Goal: Task Accomplishment & Management: Manage account settings

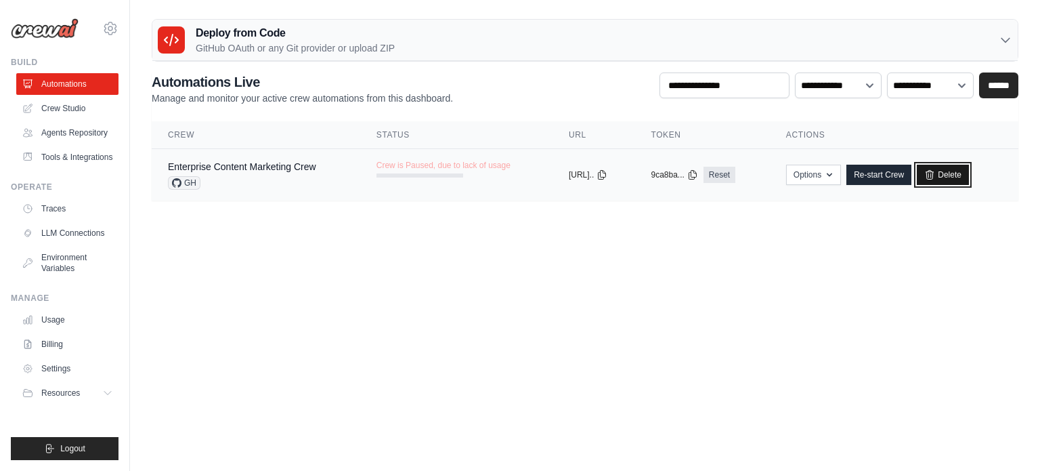
click at [935, 175] on icon at bounding box center [929, 174] width 11 height 11
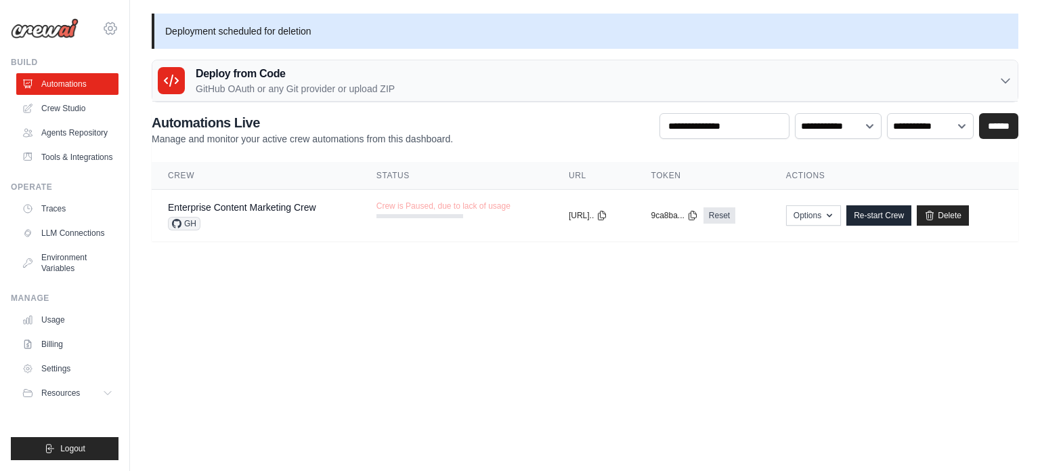
click at [110, 31] on icon at bounding box center [110, 28] width 16 height 16
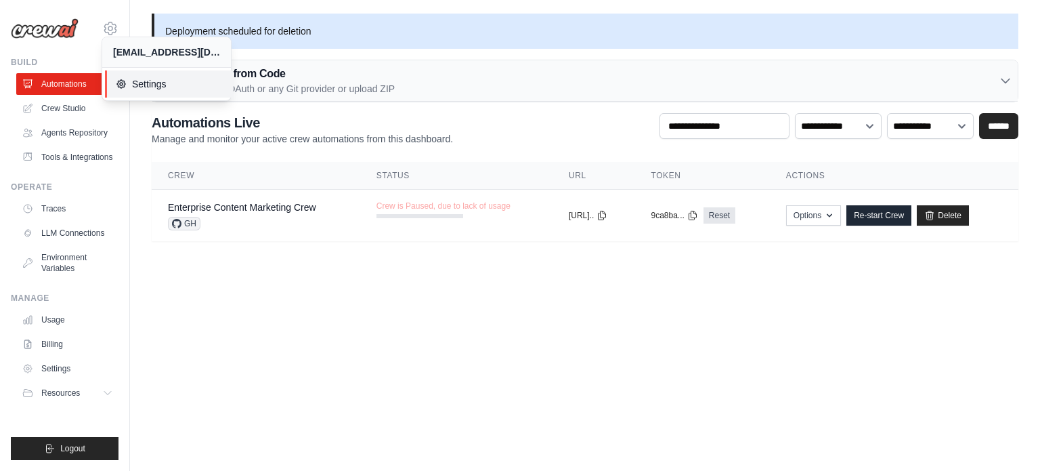
click at [133, 78] on span "Settings" at bounding box center [169, 84] width 107 height 14
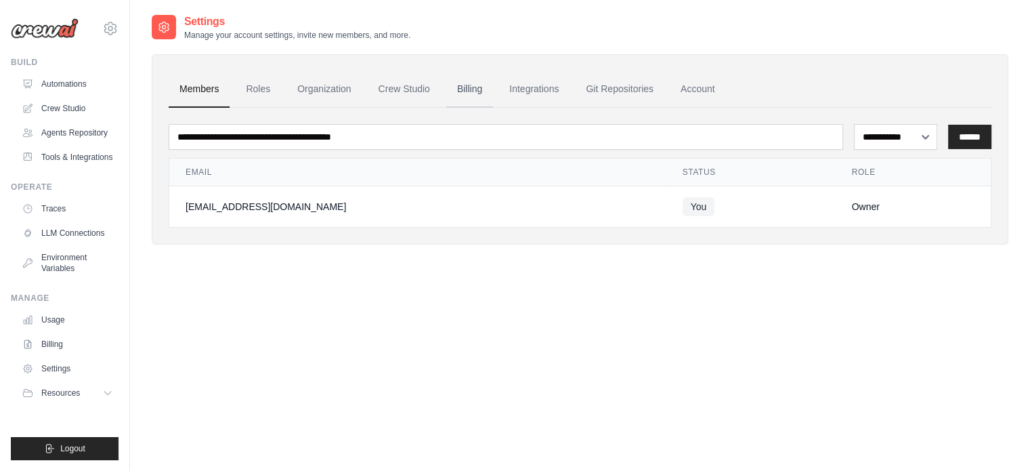
click at [493, 83] on link "Billing" at bounding box center [469, 89] width 47 height 37
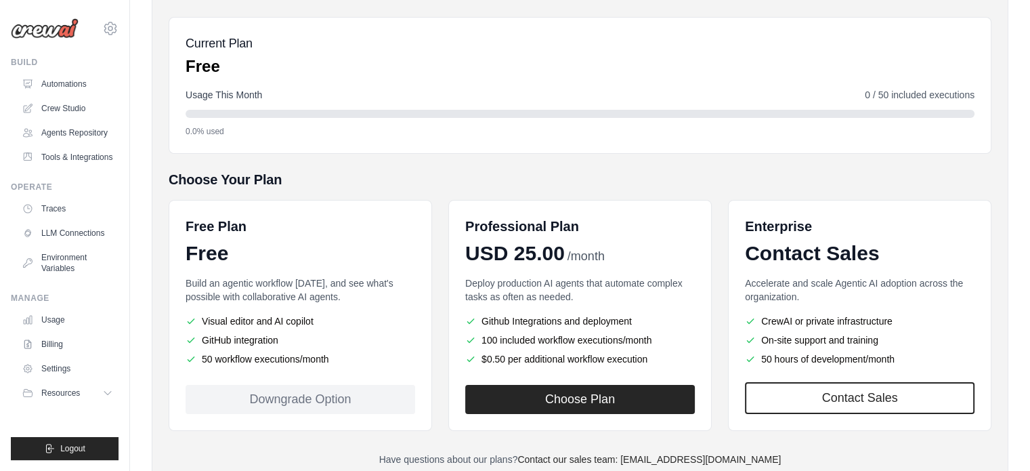
scroll to position [185, 0]
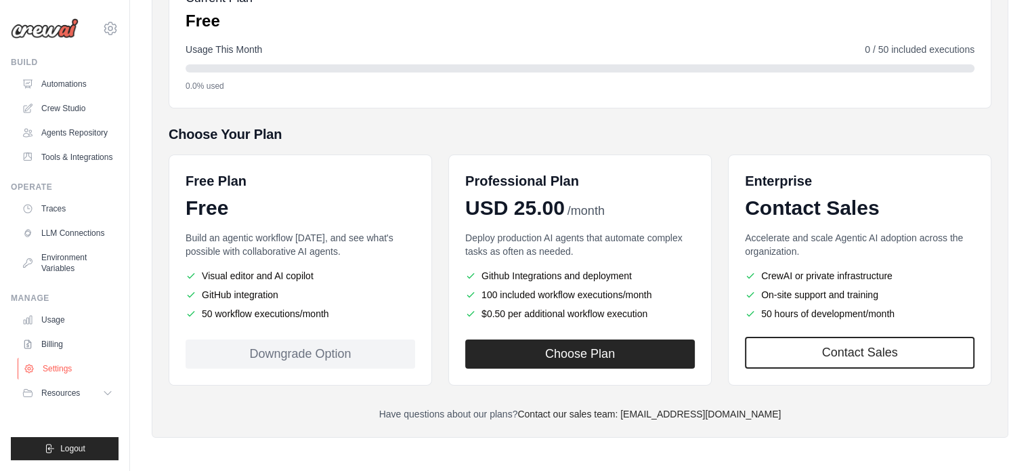
click at [68, 379] on link "Settings" at bounding box center [69, 369] width 102 height 22
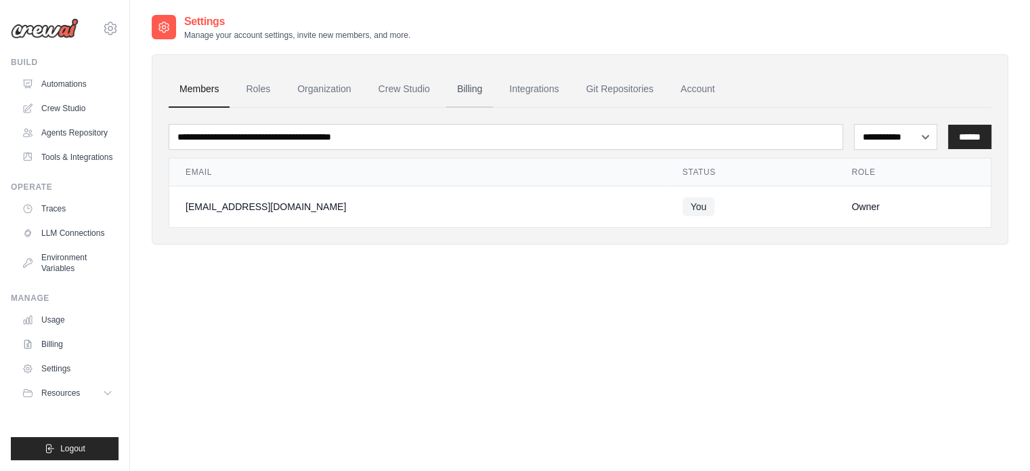
click at [472, 98] on link "Billing" at bounding box center [469, 89] width 47 height 37
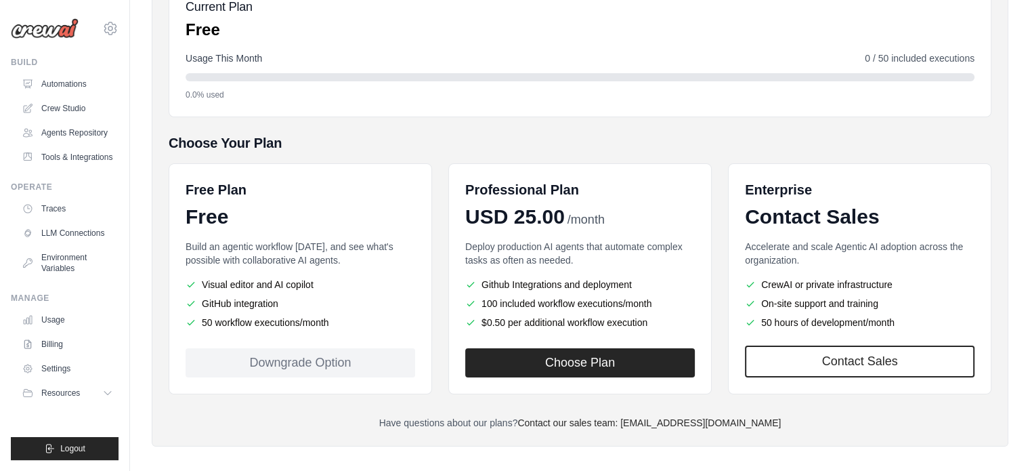
scroll to position [185, 0]
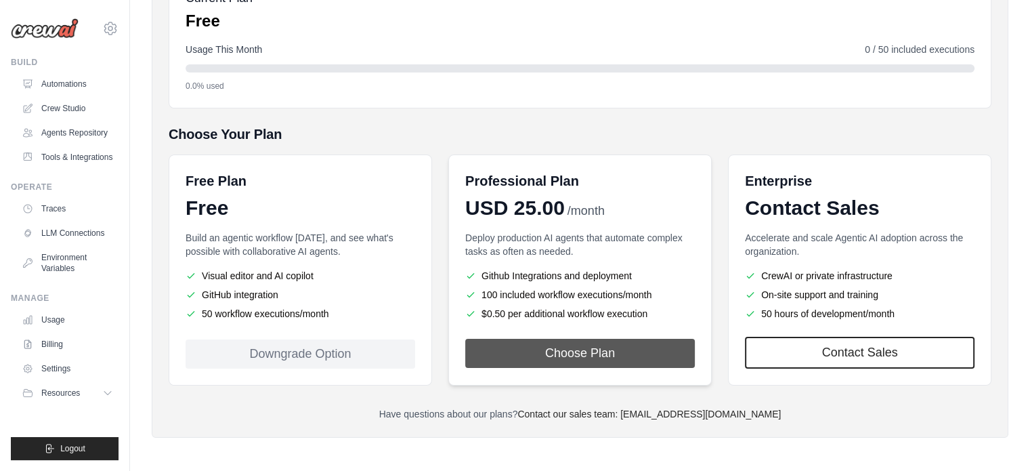
click at [550, 348] on button "Choose Plan" at bounding box center [580, 353] width 230 height 29
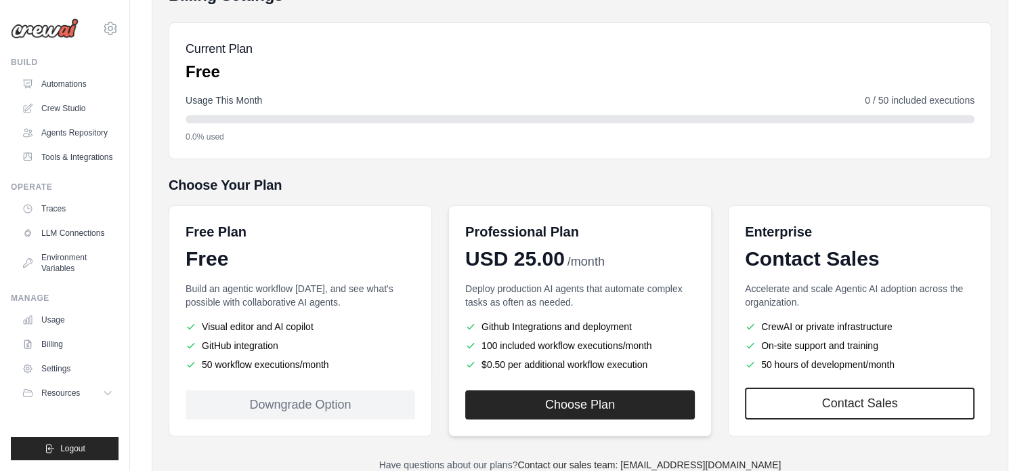
scroll to position [135, 0]
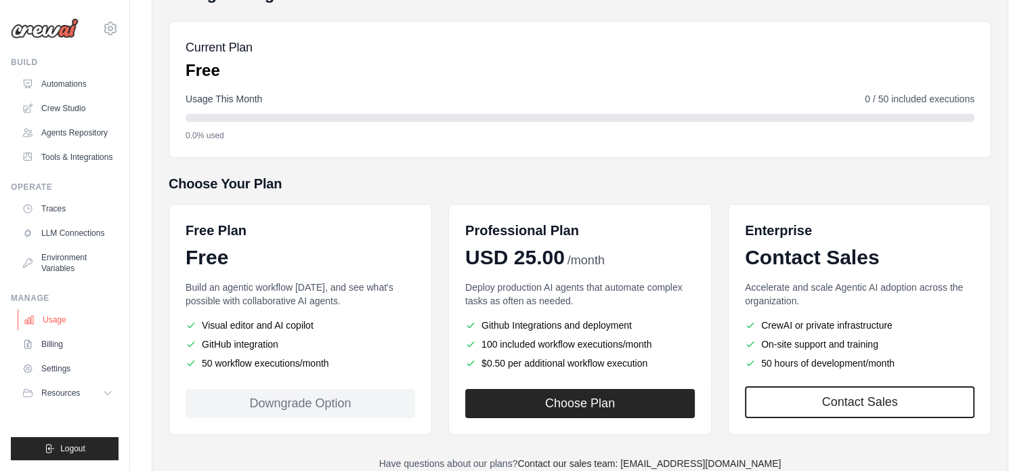
click at [87, 330] on link "Usage" at bounding box center [69, 320] width 102 height 22
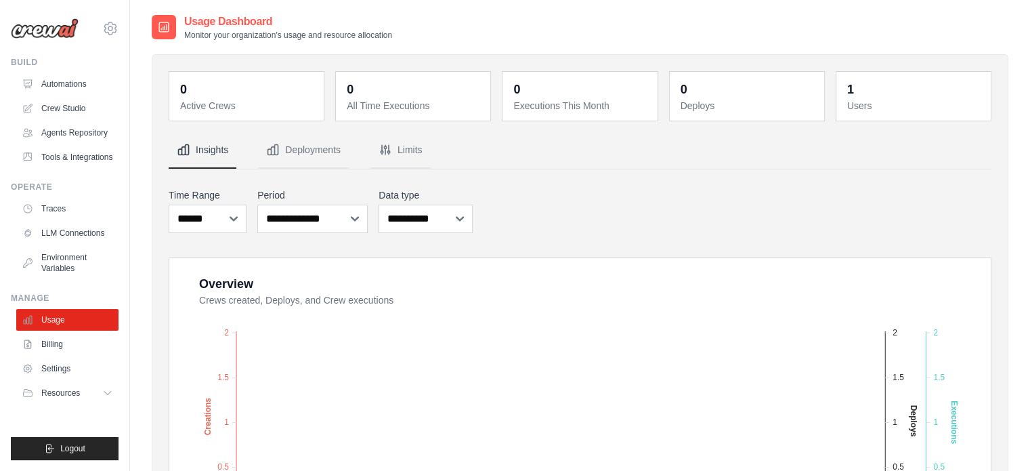
click at [404, 103] on dt "All Time Executions" at bounding box center [414, 106] width 135 height 14
click at [61, 244] on link "LLM Connections" at bounding box center [69, 233] width 102 height 22
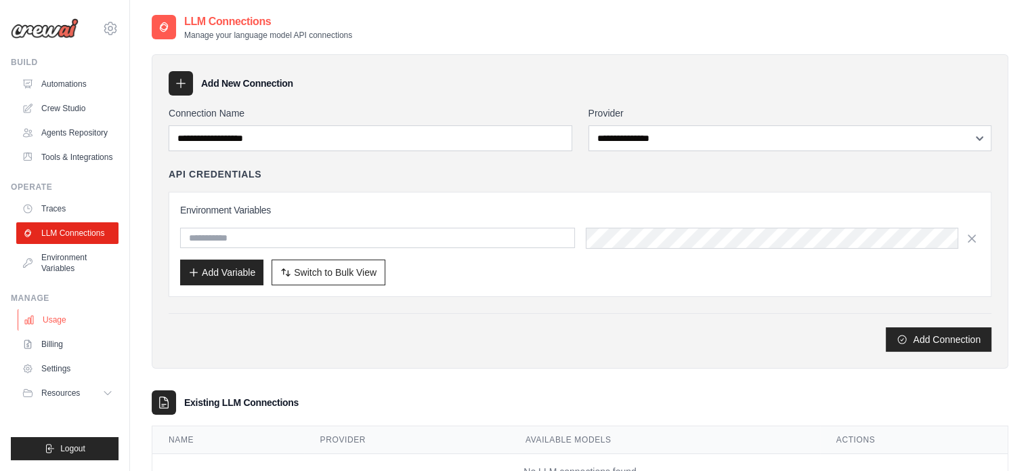
click at [72, 330] on link "Usage" at bounding box center [69, 320] width 102 height 22
